Goal: Task Accomplishment & Management: Complete application form

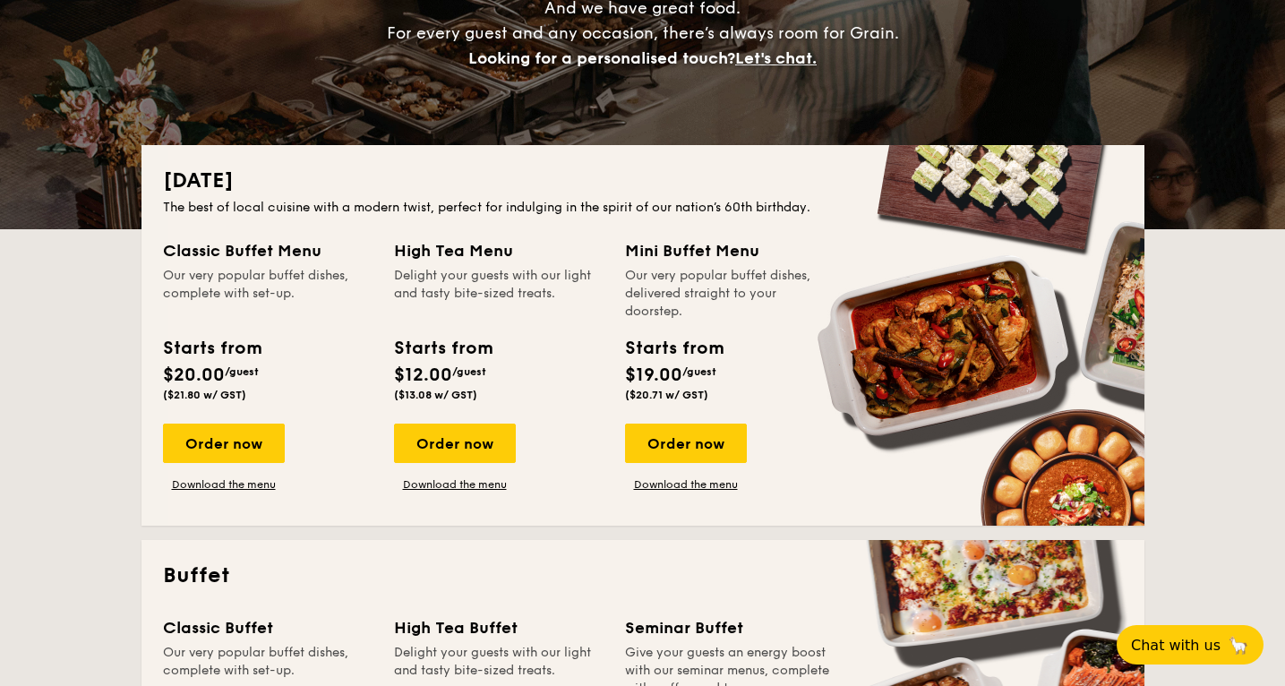
scroll to position [76, 0]
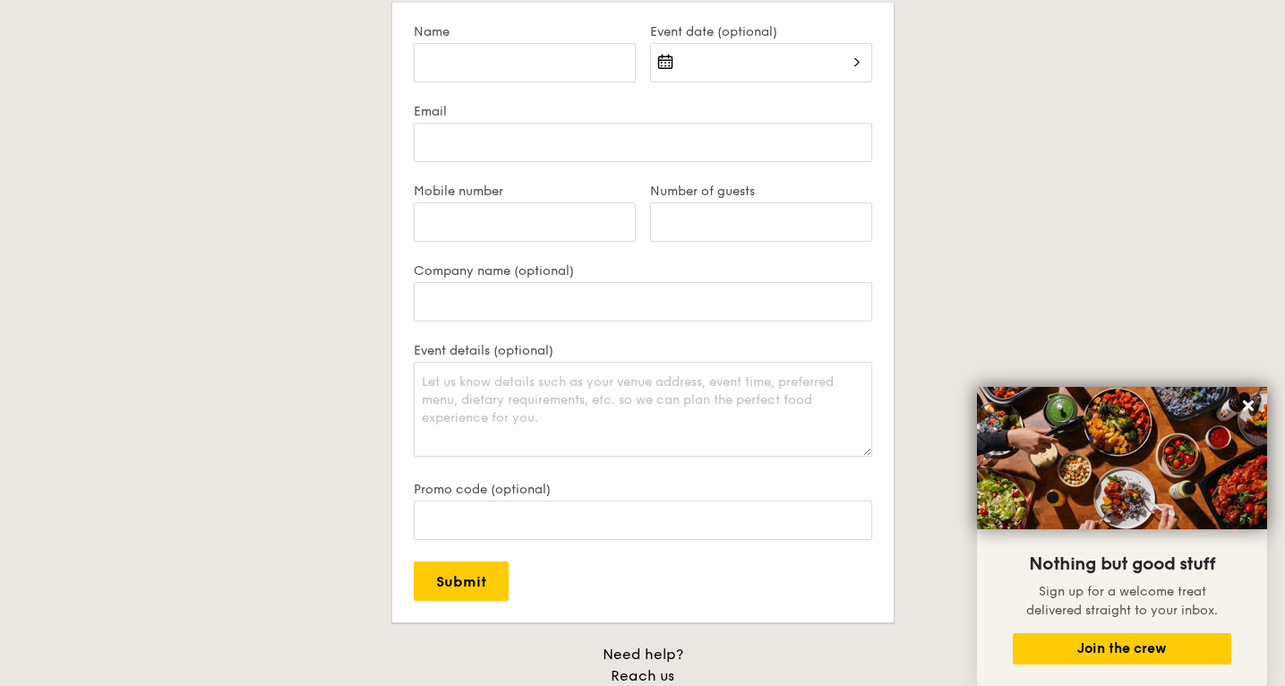
scroll to position [3466, 0]
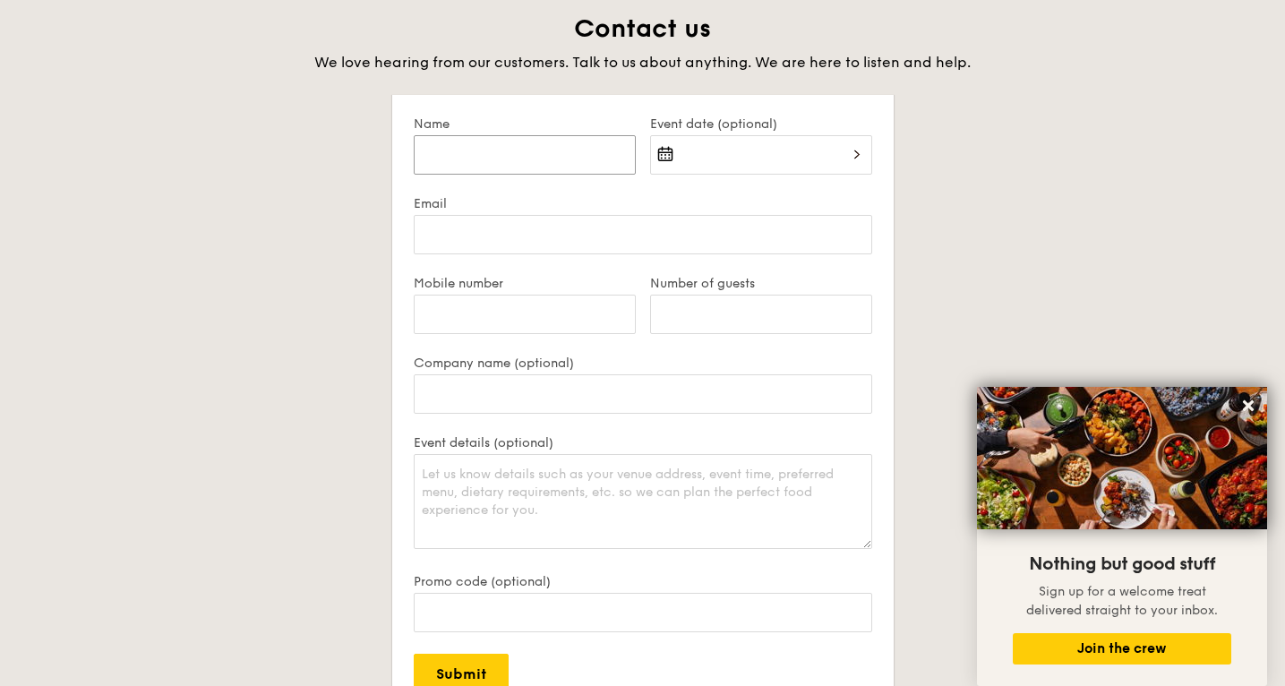
click at [460, 157] on input "Name" at bounding box center [525, 154] width 222 height 39
type input "[PERSON_NAME]"
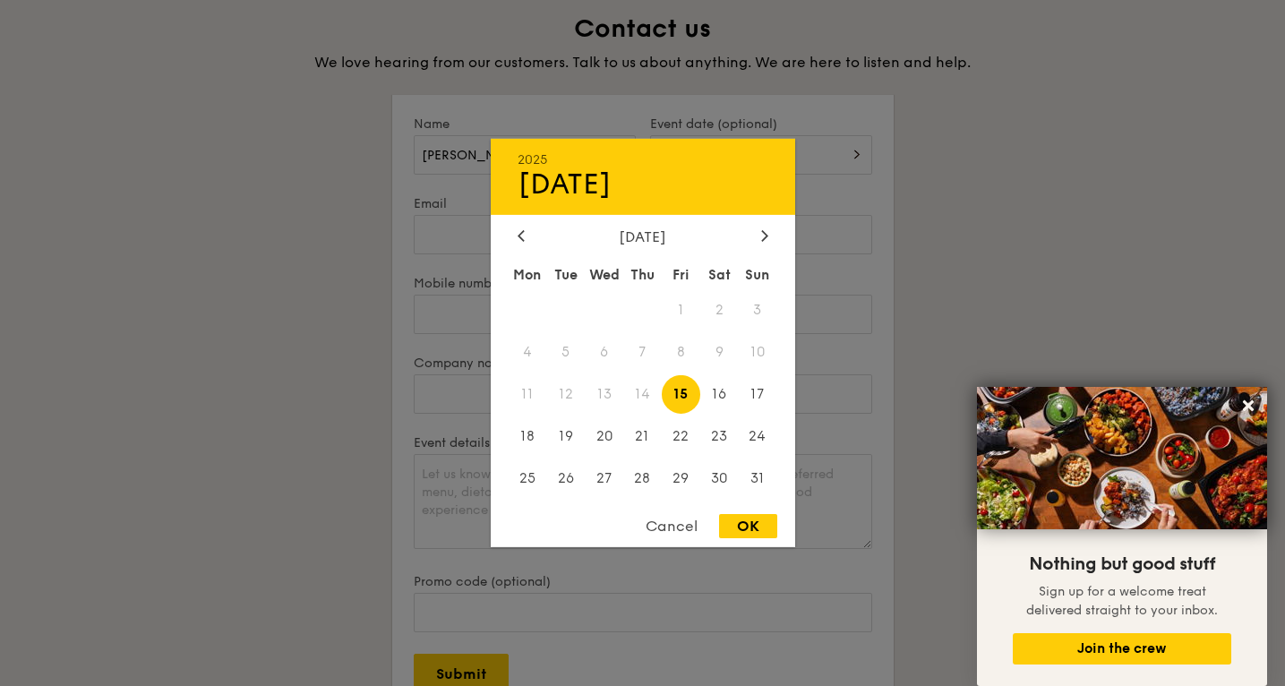
click at [786, 160] on div "2025 Aug [DATE] Tue Wed Thu Fri Sat Sun 1 2 3 4 5 6 7 8 9 10 11 12 13 14 15 16 …" at bounding box center [761, 165] width 222 height 61
click at [763, 233] on icon at bounding box center [764, 235] width 7 height 12
click at [577, 307] on span "2" at bounding box center [565, 310] width 39 height 39
click at [296, 211] on div at bounding box center [642, 343] width 1285 height 686
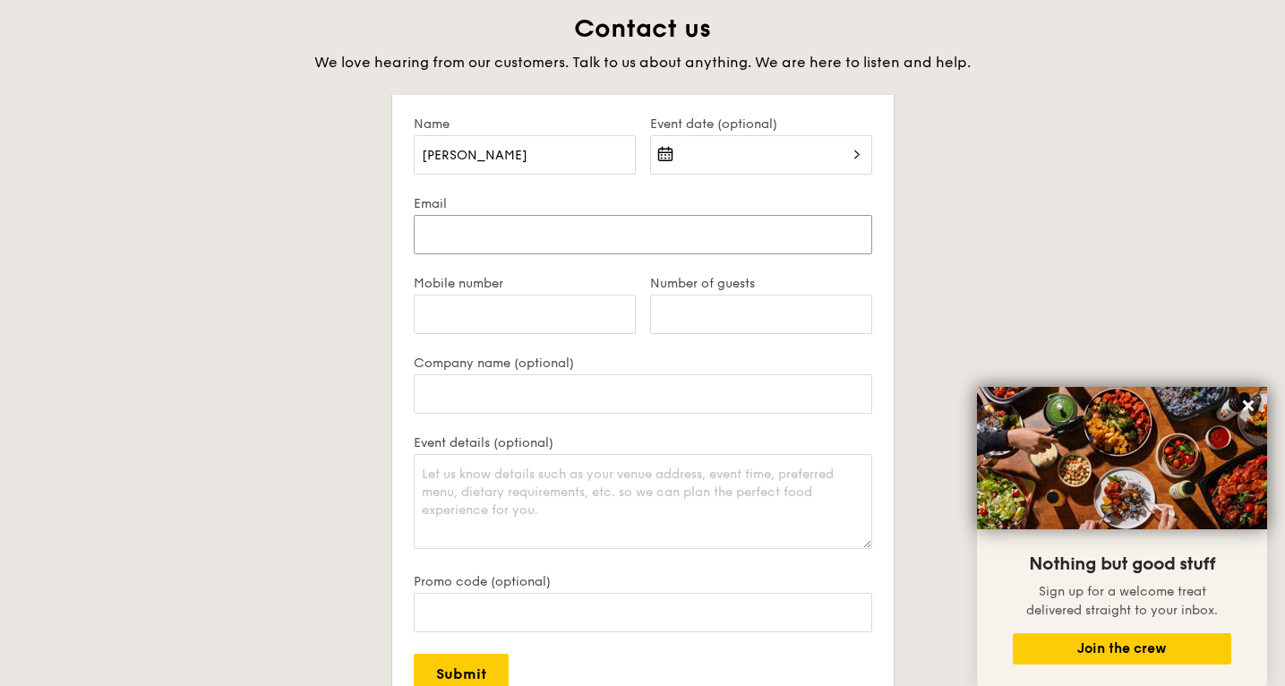
click at [435, 228] on input "Email" at bounding box center [643, 234] width 459 height 39
type input "[PERSON_NAME][EMAIL_ADDRESS][PERSON_NAME][DOMAIN_NAME]"
click at [433, 313] on input "Mobile number" at bounding box center [525, 314] width 222 height 39
type input "82988393"
click at [681, 308] on input "Number of guests" at bounding box center [761, 314] width 222 height 39
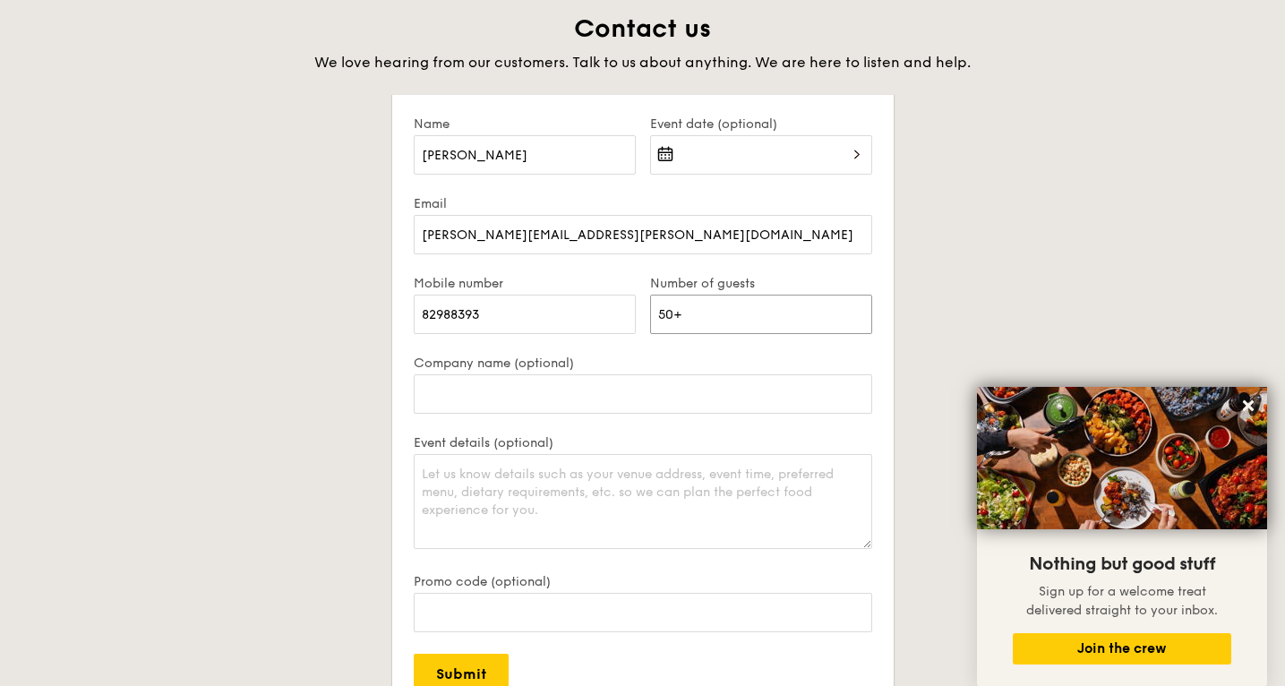
type input "50+"
click at [565, 403] on input "Company name (optional)" at bounding box center [643, 393] width 459 height 39
type input "Datasite"
click at [537, 494] on textarea "Event details (optional)" at bounding box center [643, 501] width 459 height 95
click at [609, 472] on textarea "We're organizing an event with around 50 guests" at bounding box center [643, 501] width 459 height 95
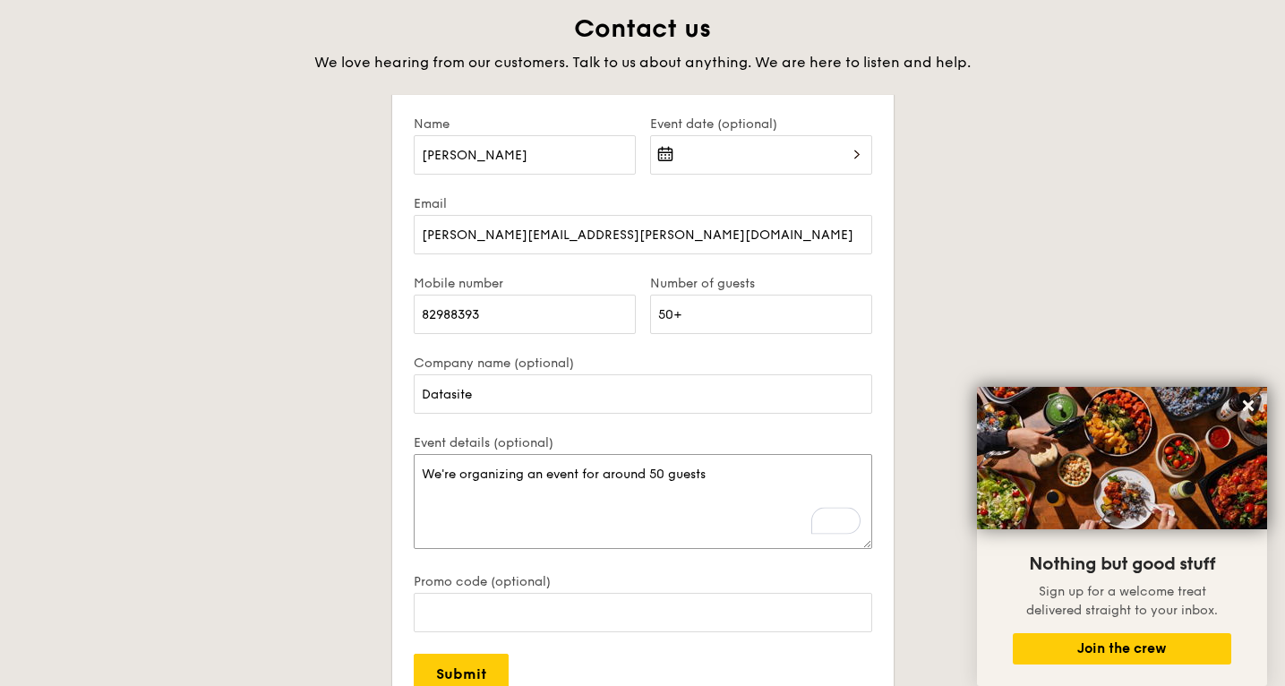
click at [729, 472] on textarea "We're organizing an event for around 50 guests" at bounding box center [643, 501] width 459 height 95
click at [739, 478] on textarea "We're organizing an event for around 50 guests" at bounding box center [643, 501] width 459 height 95
click at [710, 473] on textarea "We're organizing an event for around 50 guests. The venue will be at the [GEOGR…" at bounding box center [643, 501] width 459 height 95
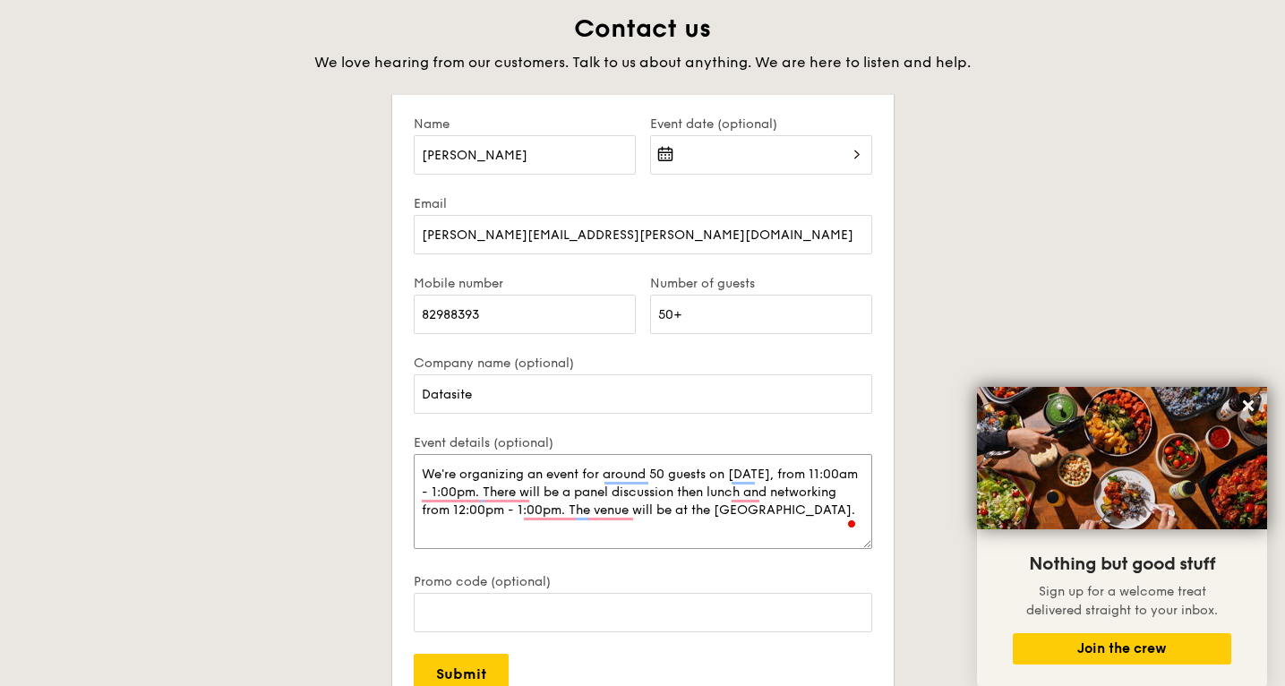
click at [550, 527] on textarea "We're organizing an event for around 50 guests on [DATE], from 11:00am - 1:00pm…" at bounding box center [643, 501] width 459 height 95
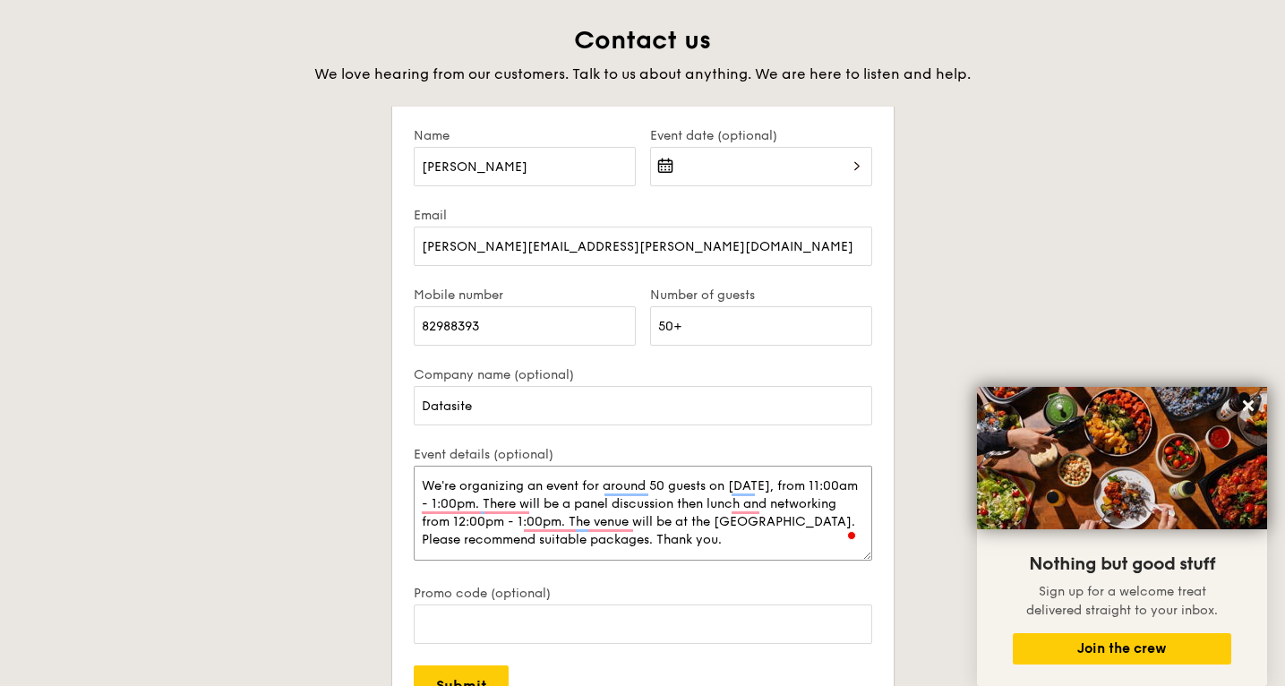
scroll to position [3442, 0]
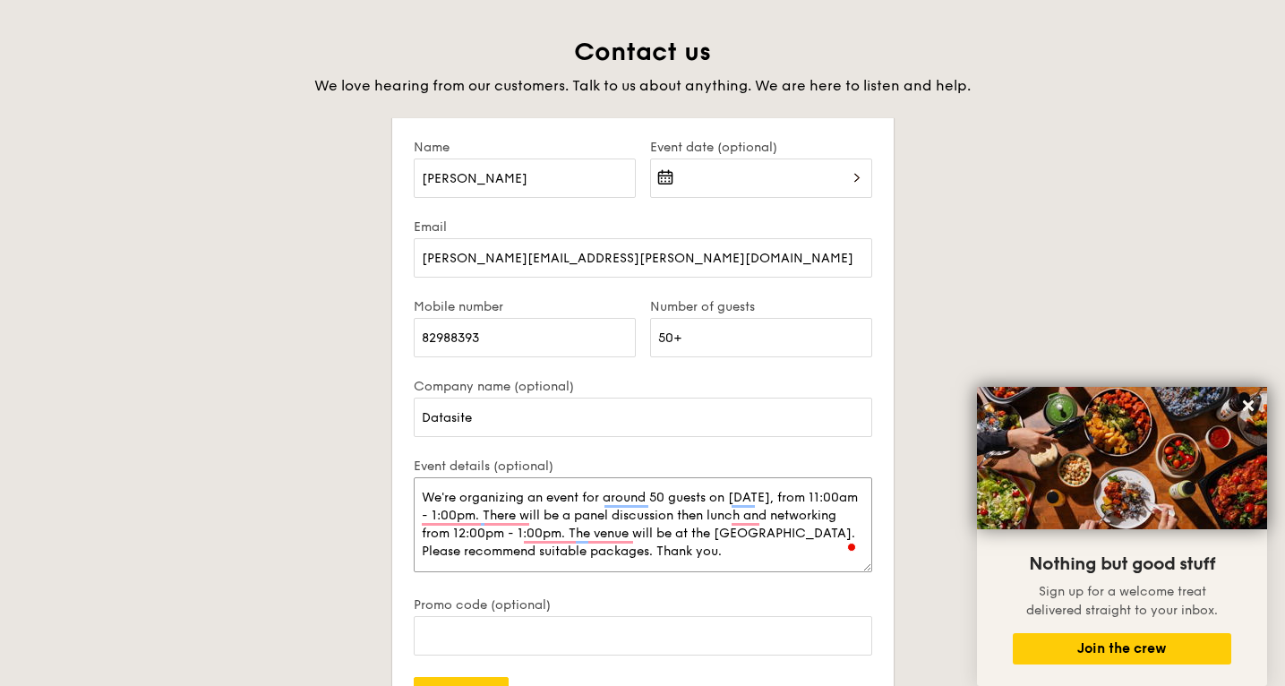
type textarea "We're organizing an event for around 50 guests on [DATE], from 11:00am - 1:00pm…"
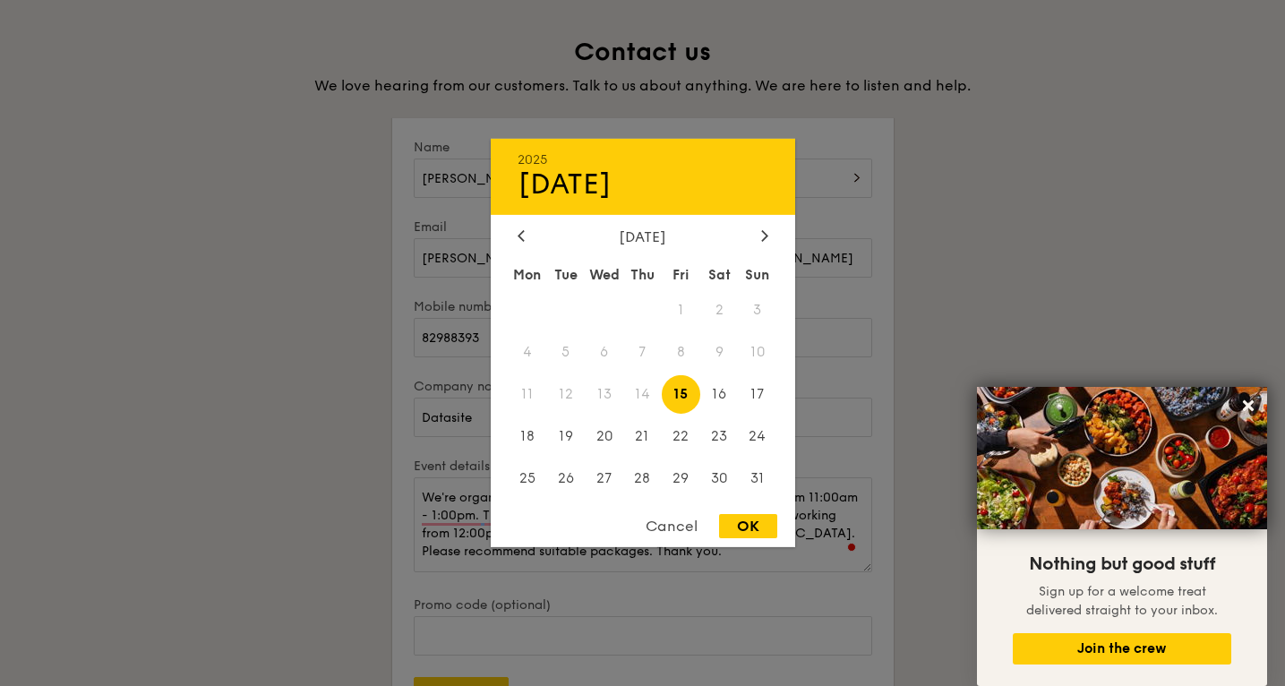
click at [836, 176] on div "2025 Aug [DATE] Tue Wed Thu Fri Sat Sun 1 2 3 4 5 6 7 8 9 10 11 12 13 14 15 16 …" at bounding box center [761, 189] width 222 height 61
click at [767, 235] on icon at bounding box center [764, 235] width 7 height 12
click at [569, 312] on span "2" at bounding box center [565, 310] width 39 height 39
click at [748, 531] on div "OK" at bounding box center [748, 526] width 58 height 24
type input "[DATE]"
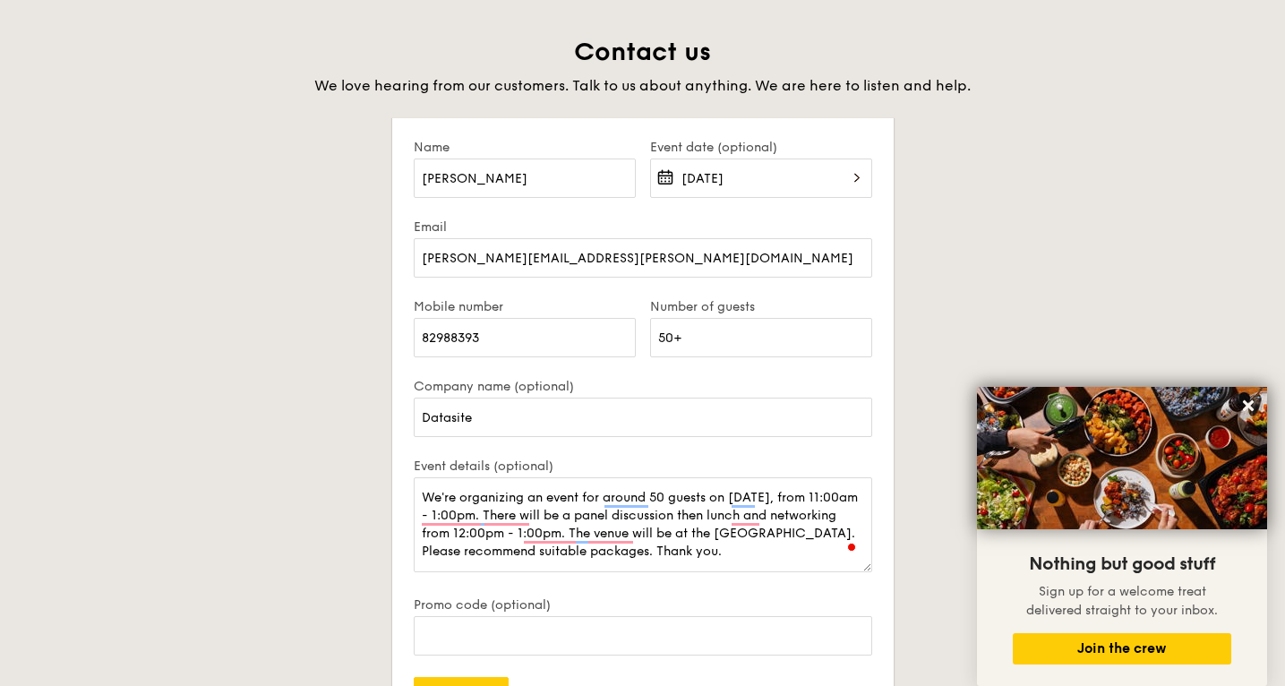
click at [948, 294] on div "Contact us We love hearing from our customers. Talk to us about anything. We ar…" at bounding box center [643, 451] width 1003 height 831
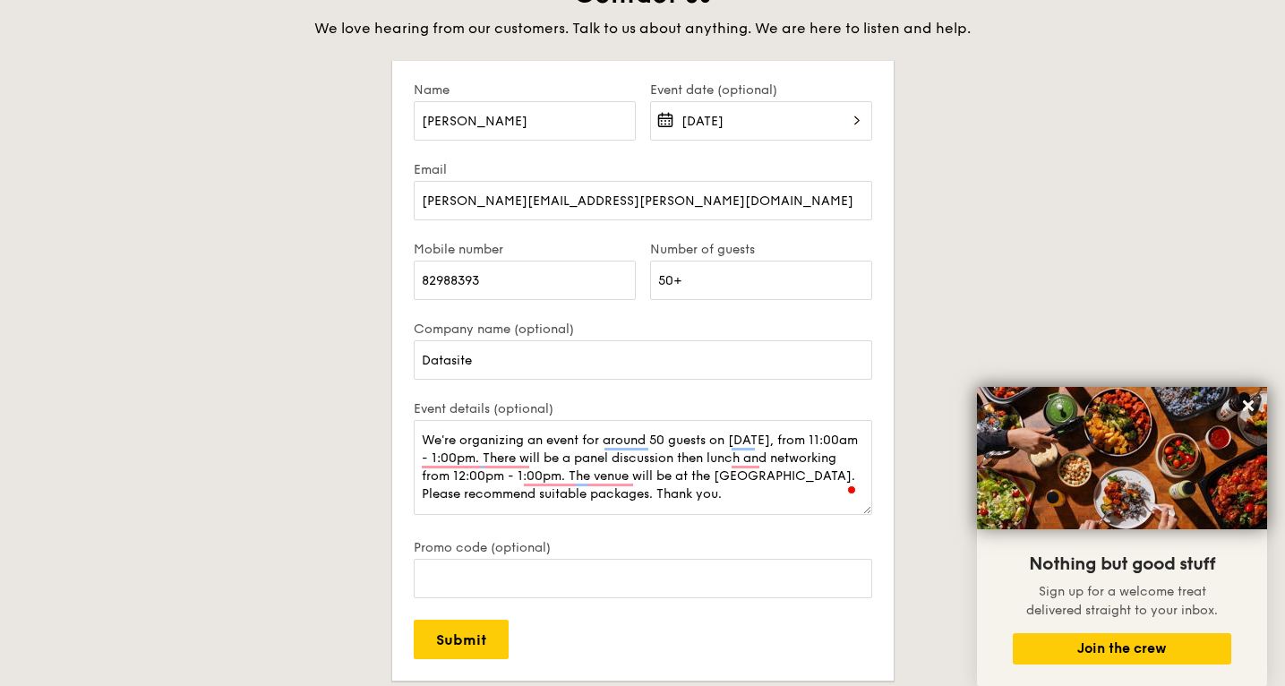
scroll to position [3562, 0]
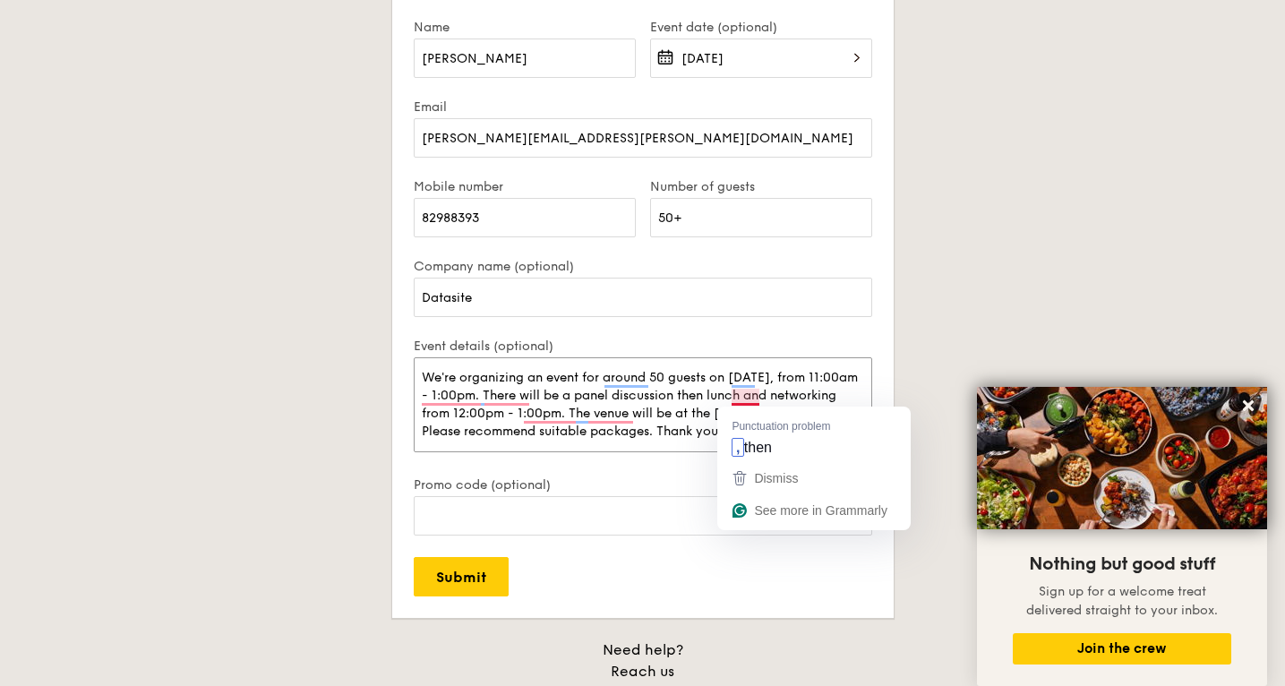
click at [748, 398] on textarea "We're organizing an event for around 50 guests on [DATE], from 11:00am - 1:00pm…" at bounding box center [643, 404] width 459 height 95
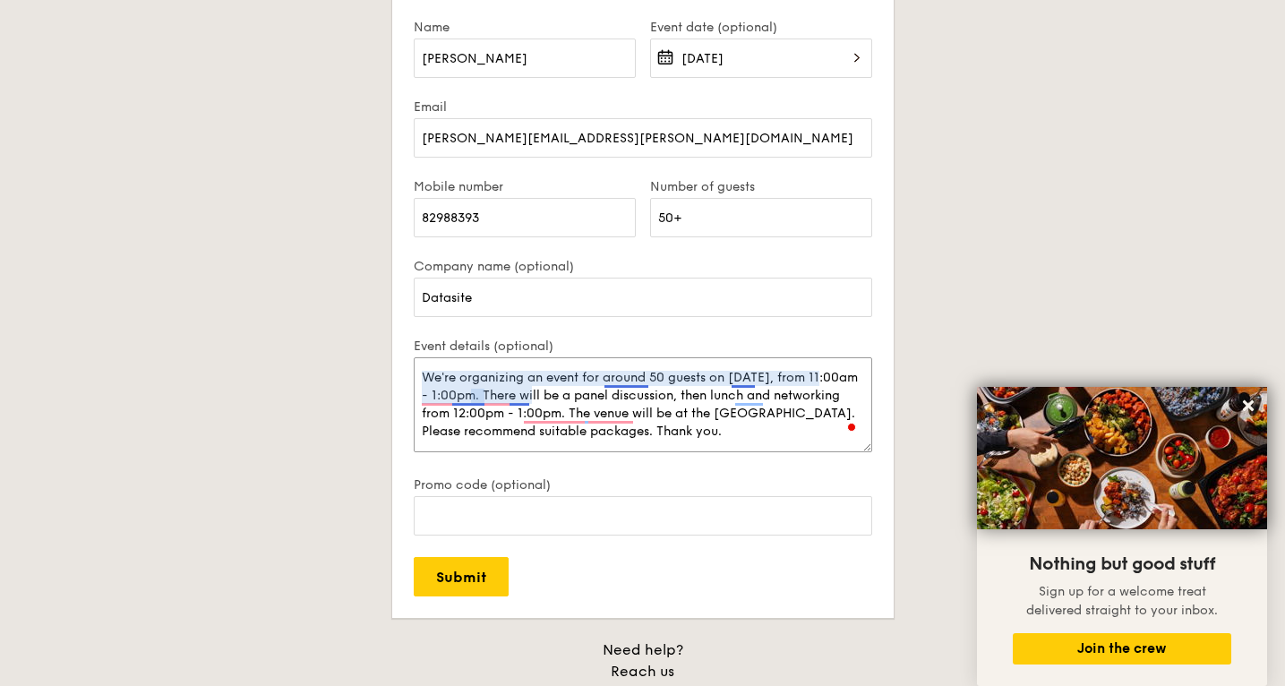
click at [646, 381] on textarea "We're organizing an event for around 50 guests on [DATE], from 11:00am - 1:00pm…" at bounding box center [643, 404] width 459 height 95
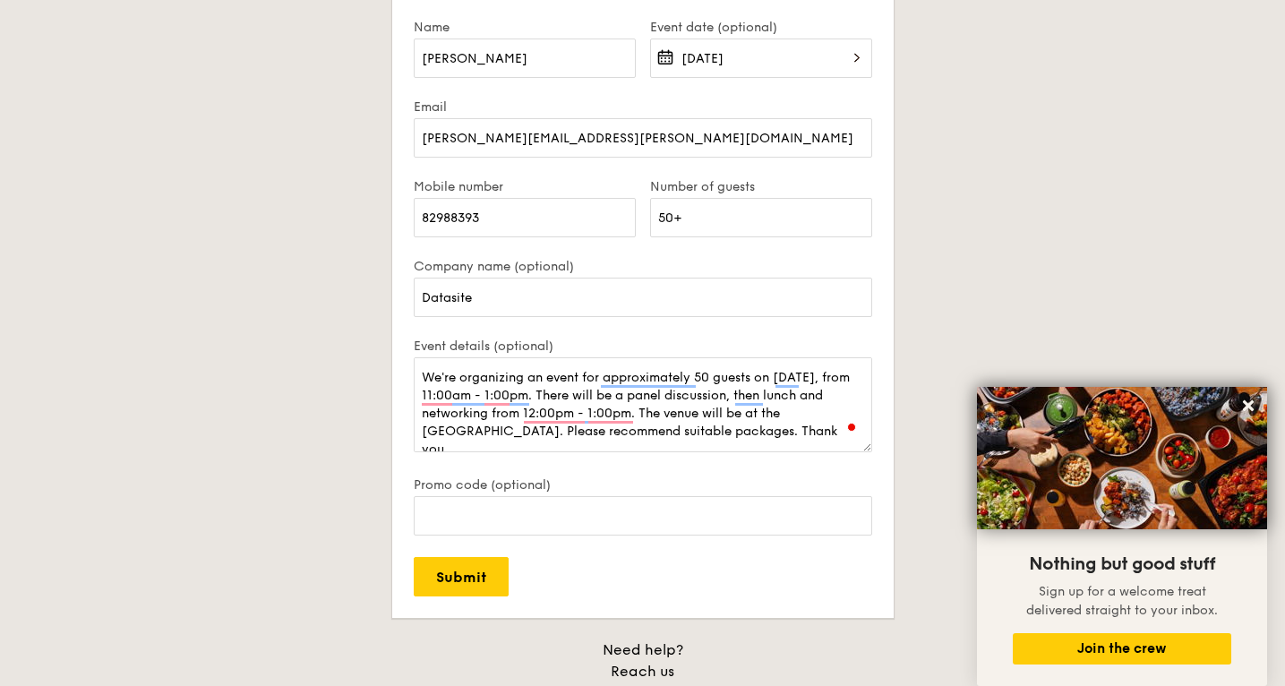
click at [968, 244] on div "Contact us We love hearing from our customers. Talk to us about anything. We ar…" at bounding box center [643, 331] width 1003 height 831
drag, startPoint x: 823, startPoint y: 437, endPoint x: 425, endPoint y: 378, distance: 403.0
click at [425, 378] on textarea "We're organizing an event for approximately 50 guests on [DATE], from 11:00am -…" at bounding box center [643, 404] width 459 height 95
click at [930, 271] on div "Contact us We love hearing from our customers. Talk to us about anything. We ar…" at bounding box center [643, 331] width 1003 height 831
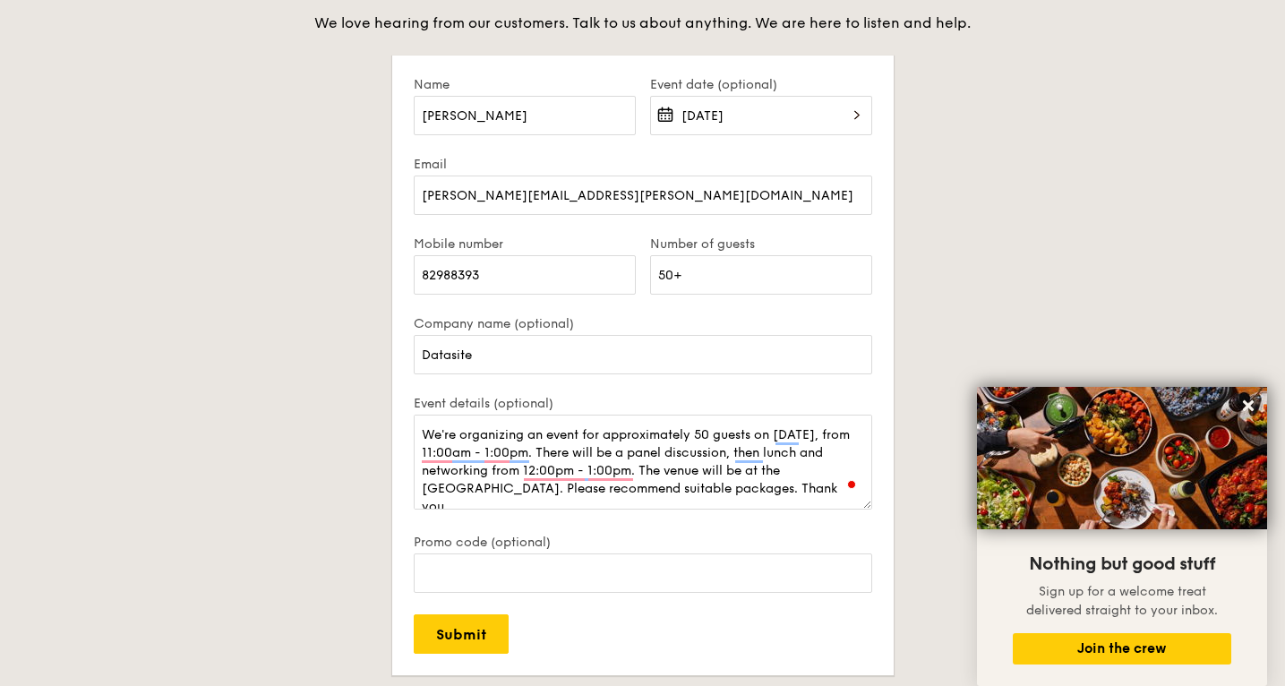
scroll to position [3493, 0]
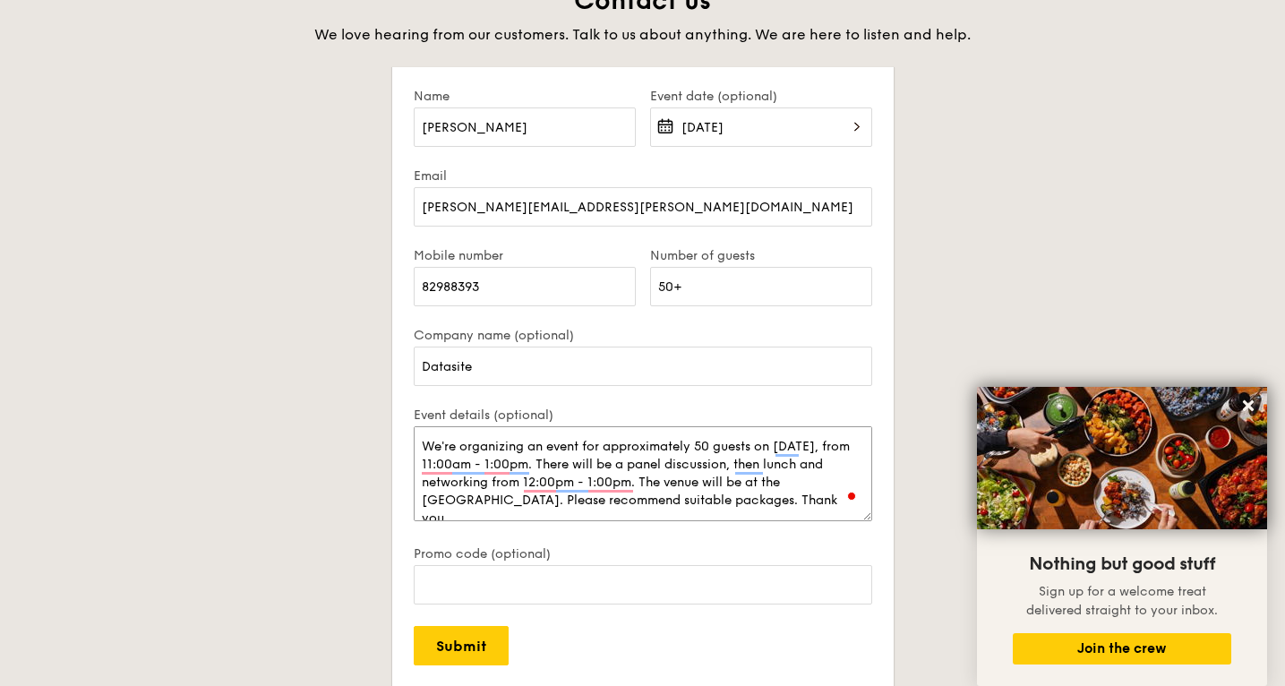
click at [717, 464] on textarea "We're organizing an event for approximately 50 guests on [DATE], from 11:00am -…" at bounding box center [643, 473] width 459 height 95
click at [338, 418] on div "Contact us We love hearing from our customers. Talk to us about anything. We ar…" at bounding box center [643, 400] width 1003 height 831
click at [667, 482] on textarea "We're organizing an event for approximately 50 guests on [DATE], from 11:00am -…" at bounding box center [643, 473] width 459 height 95
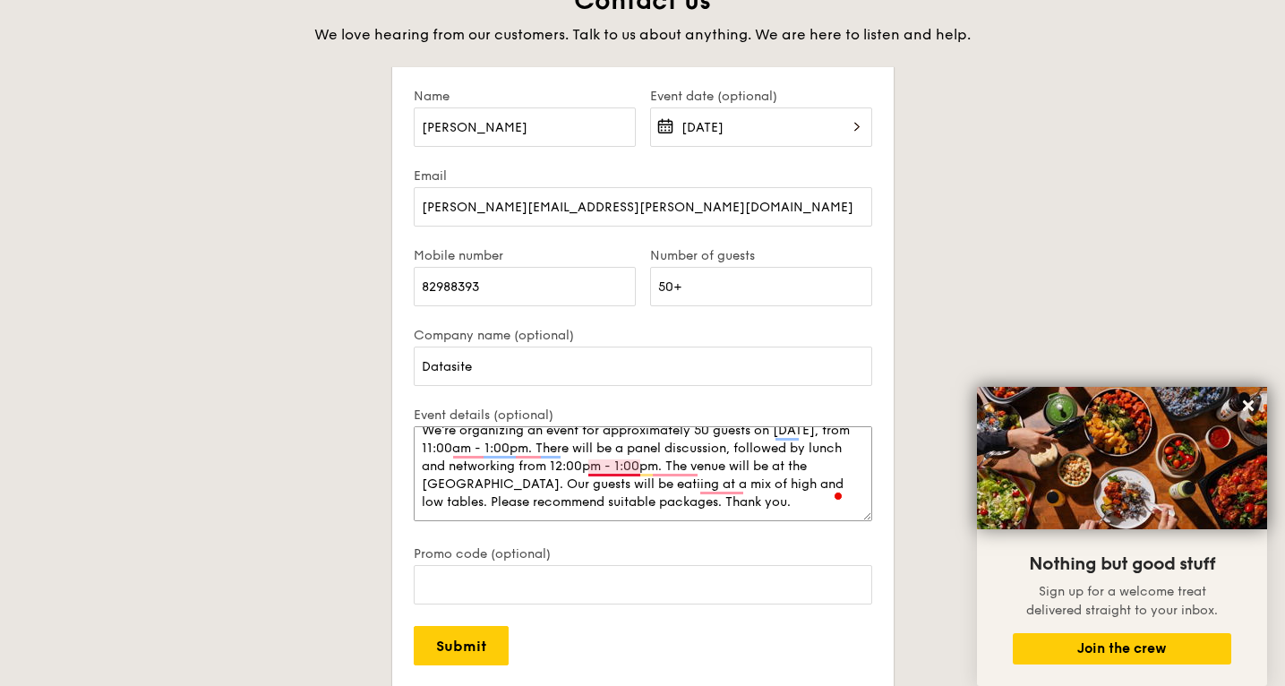
scroll to position [18, 0]
click at [525, 485] on textarea "We're organizing an event for approximately 50 guests on [DATE], from 11:00am -…" at bounding box center [643, 473] width 459 height 95
type textarea "We're organizing an event for approximately 50 guests on [DATE], from 11:00am -…"
drag, startPoint x: 285, startPoint y: 519, endPoint x: 315, endPoint y: 550, distance: 43.7
click at [286, 518] on div "Contact us We love hearing from our customers. Talk to us about anything. We ar…" at bounding box center [643, 400] width 1003 height 831
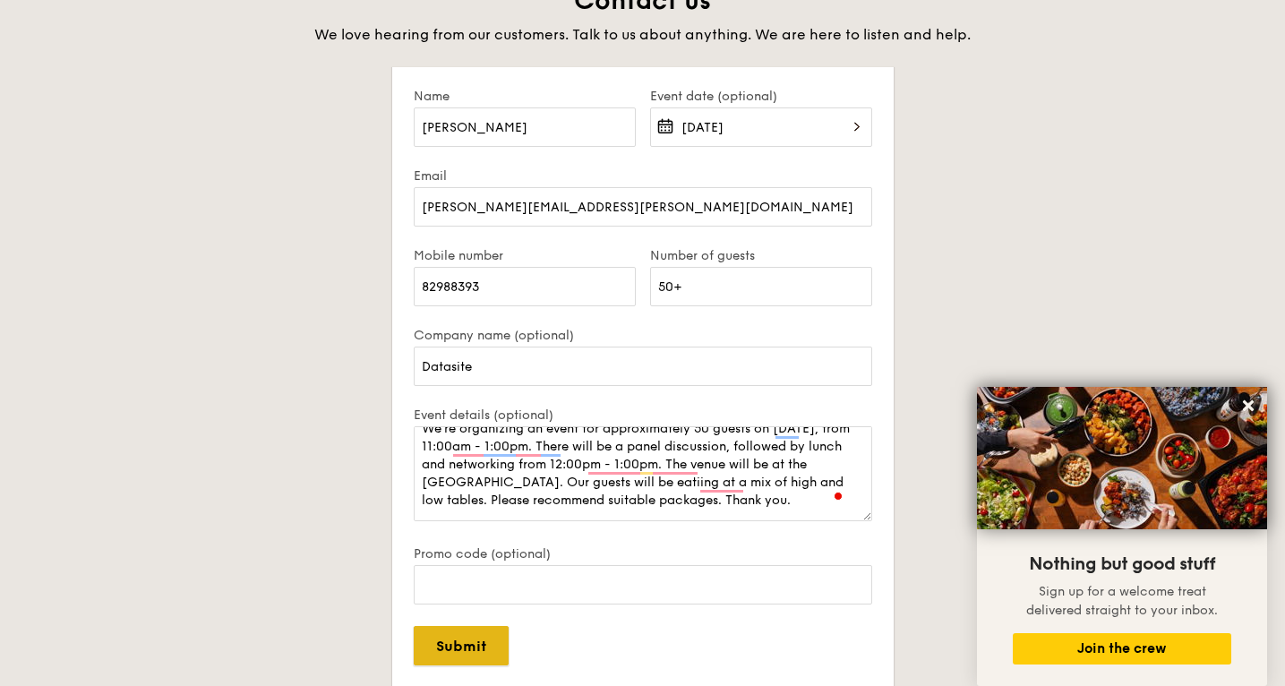
click at [437, 650] on input "Submit" at bounding box center [461, 645] width 95 height 39
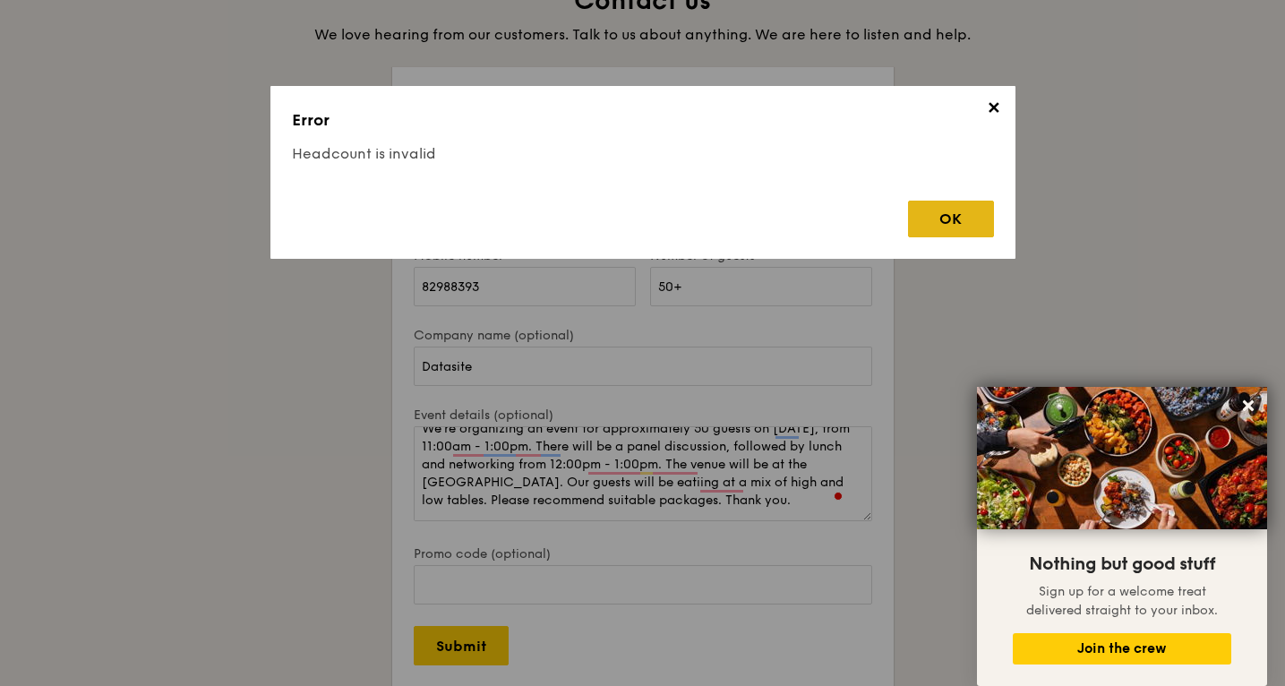
click at [946, 228] on div "OK" at bounding box center [951, 219] width 86 height 37
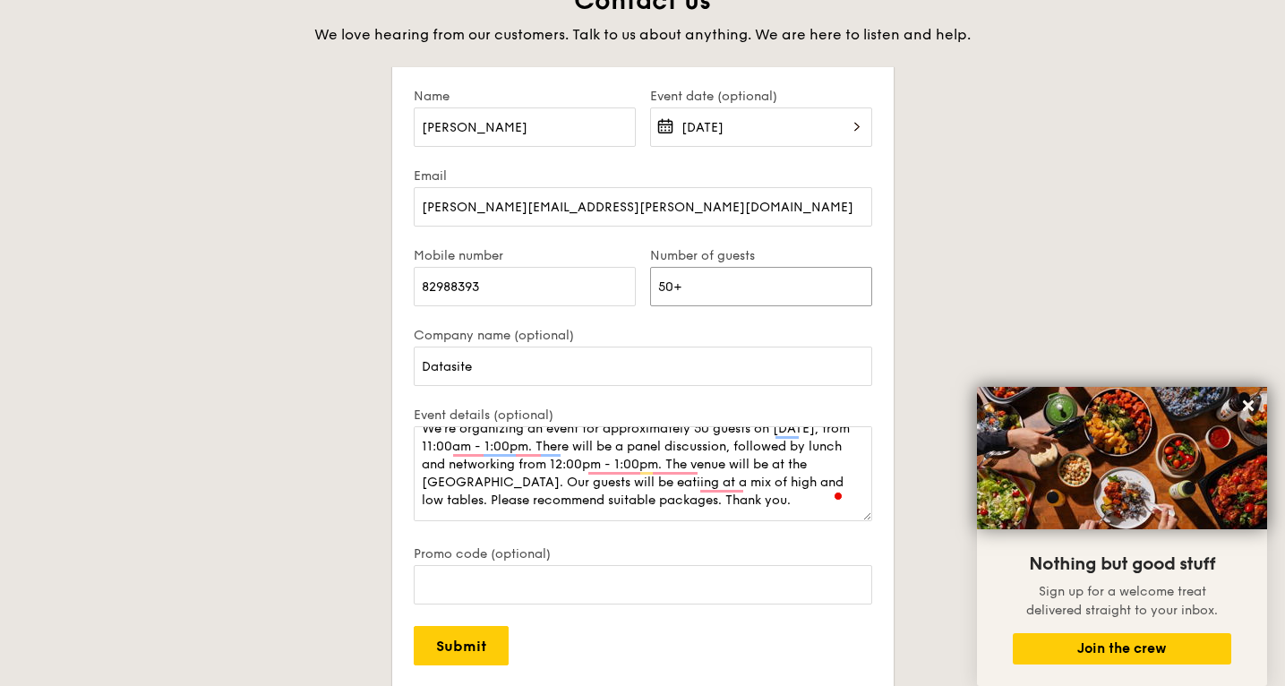
click at [705, 289] on input "50+" at bounding box center [761, 286] width 222 height 39
type input "50"
click at [932, 305] on div "Contact us We love hearing from our customers. Talk to us about anything. We ar…" at bounding box center [643, 400] width 1003 height 831
click at [449, 649] on input "Submit" at bounding box center [461, 645] width 95 height 39
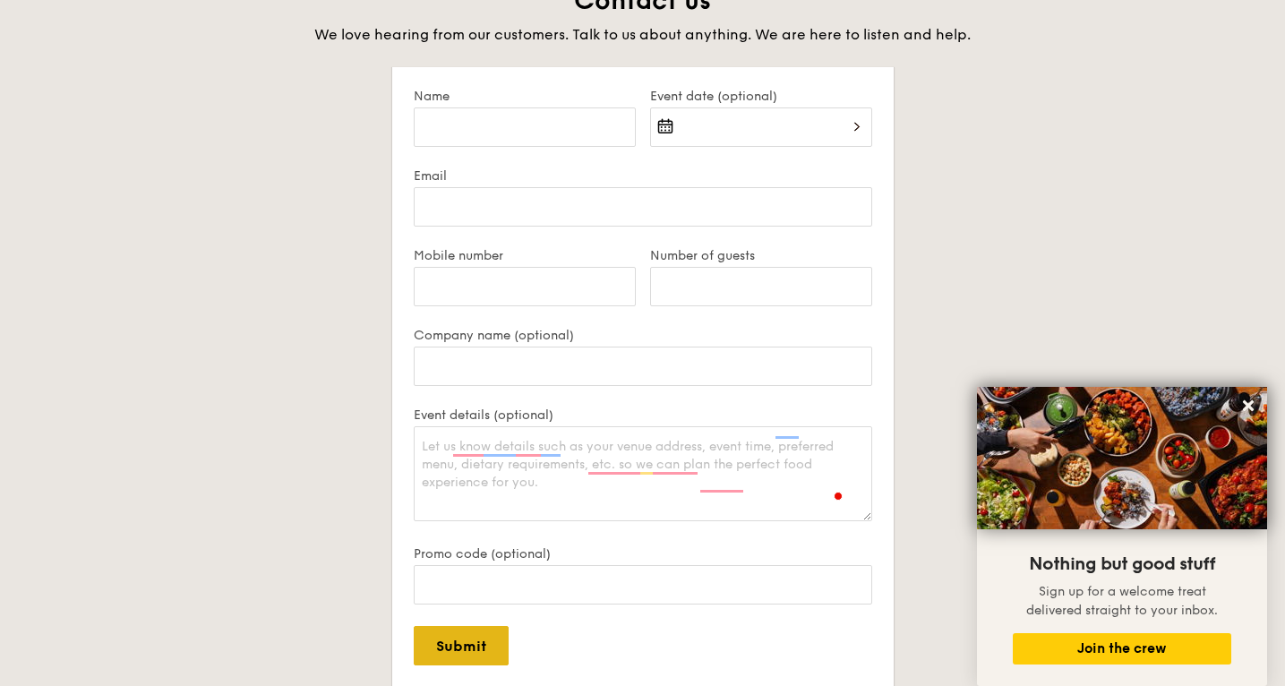
scroll to position [0, 0]
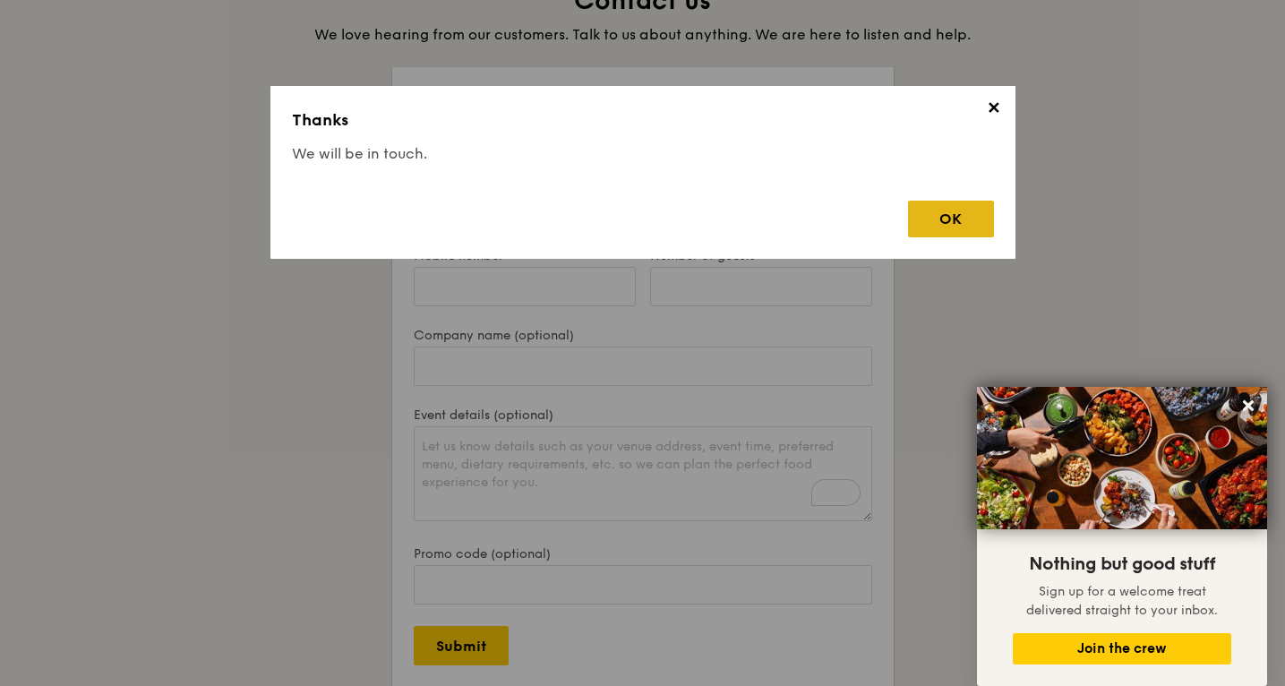
click at [941, 214] on div "OK" at bounding box center [951, 219] width 86 height 37
